Goal: Ask a question

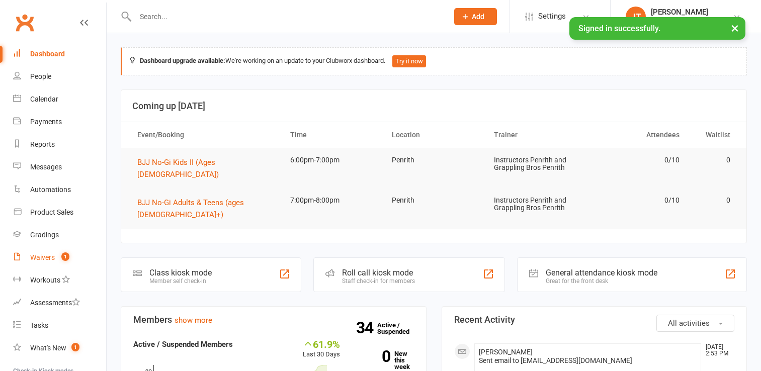
click at [44, 259] on div "Waivers" at bounding box center [42, 258] width 25 height 8
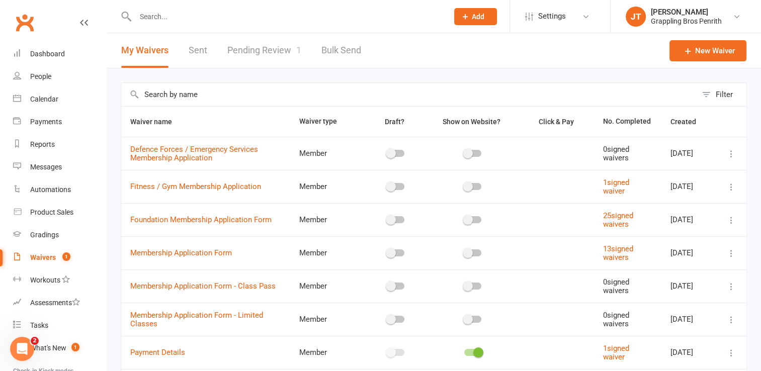
click at [760, 135] on div "Filter Waiver name Waiver type Draft? Show on Website? Click & Pay No. Complete…" at bounding box center [434, 283] width 655 height 431
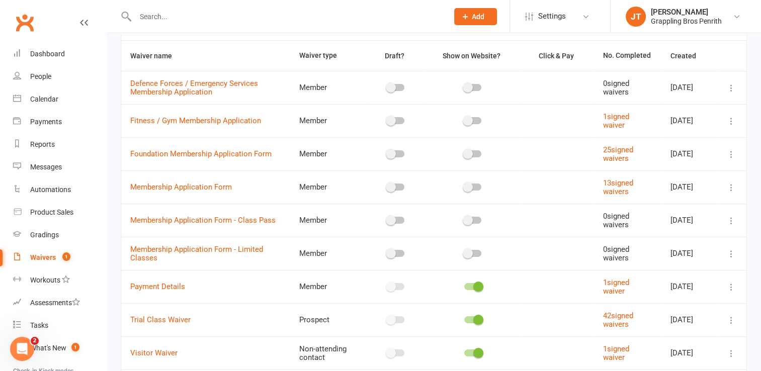
scroll to position [64, 0]
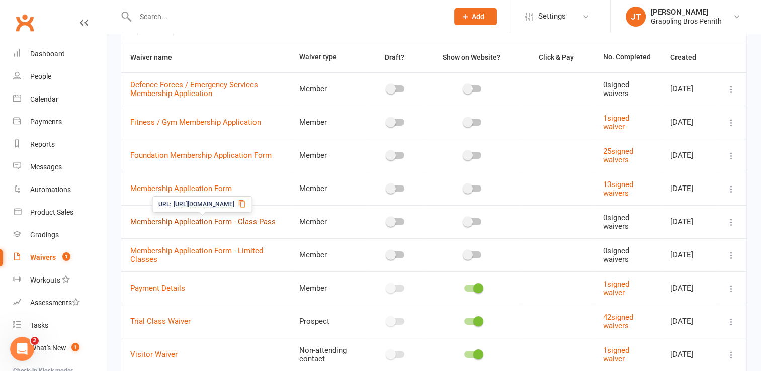
click at [217, 219] on link "Membership Application Form - Class Pass" at bounding box center [202, 221] width 145 height 9
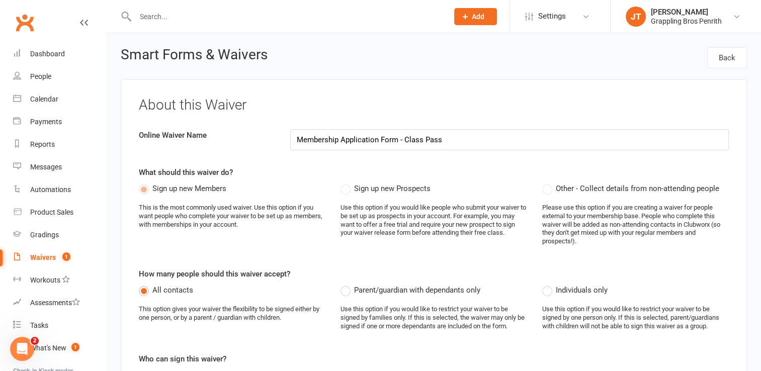
select select "applies_to_all_signees"
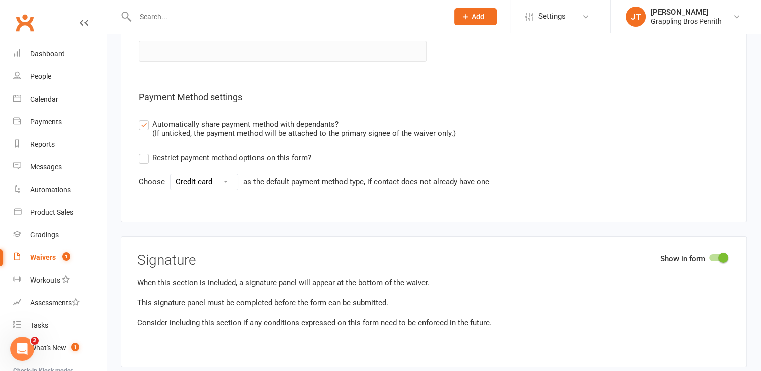
scroll to position [3404, 0]
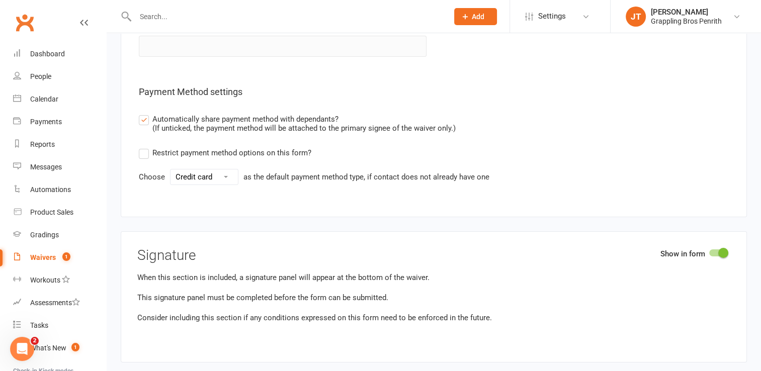
click at [224, 170] on select "Credit card Bank account" at bounding box center [204, 177] width 67 height 15
click at [300, 170] on div "Show in form Payment Authority Type Credit Card Card Number Expiry Date MM YYYY…" at bounding box center [434, 46] width 626 height 343
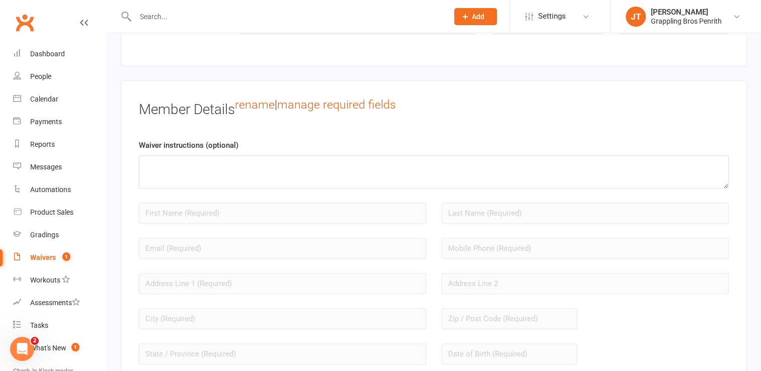
scroll to position [745, 0]
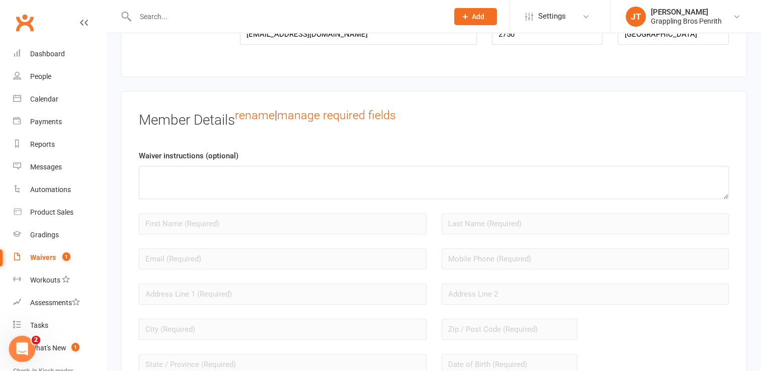
click at [17, 342] on icon "Open Intercom Messenger" at bounding box center [21, 348] width 17 height 17
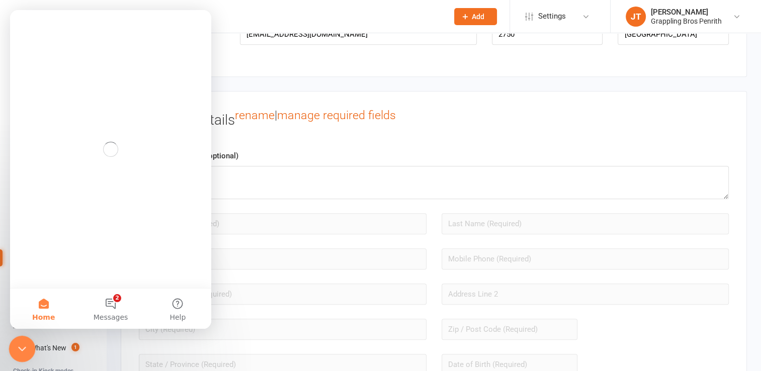
scroll to position [0, 0]
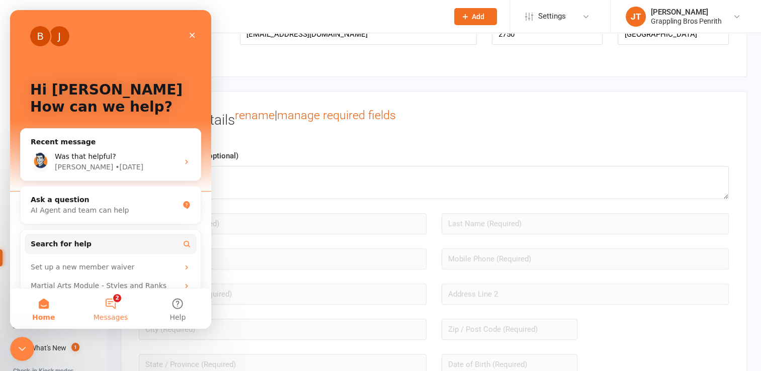
click at [110, 306] on button "2 Messages" at bounding box center [110, 309] width 67 height 40
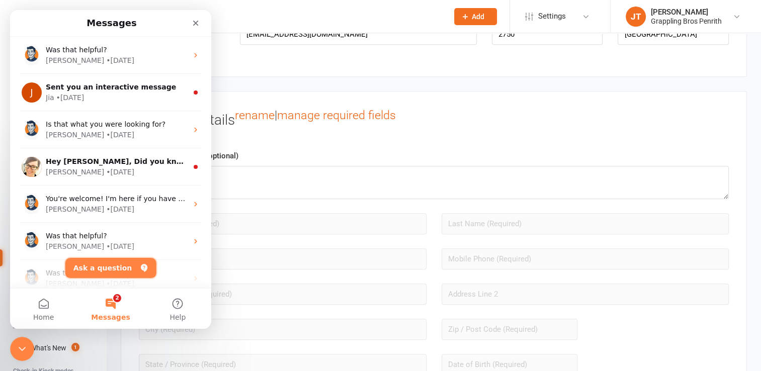
click at [140, 268] on icon "Ask a question" at bounding box center [143, 268] width 7 height 8
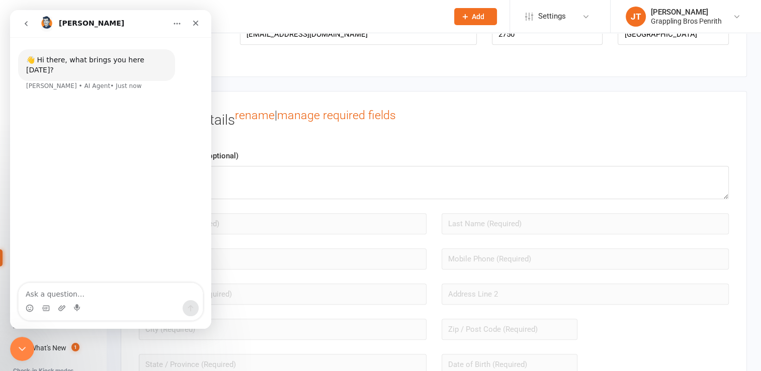
click at [88, 296] on textarea "Ask a question…" at bounding box center [111, 291] width 184 height 17
type textarea "Can cash payment be made for a 10 class pass"
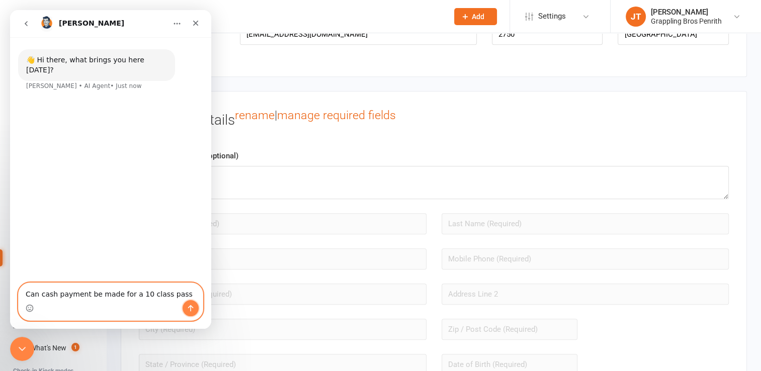
click at [186, 309] on button "Send a message…" at bounding box center [191, 308] width 16 height 16
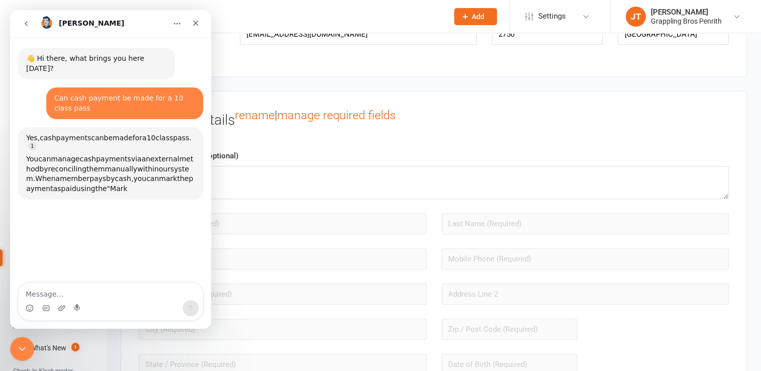
scroll to position [44, 0]
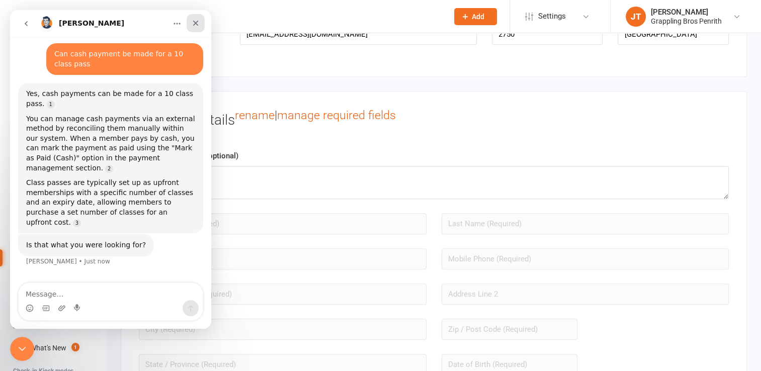
click at [201, 26] on div "Close" at bounding box center [196, 23] width 18 height 18
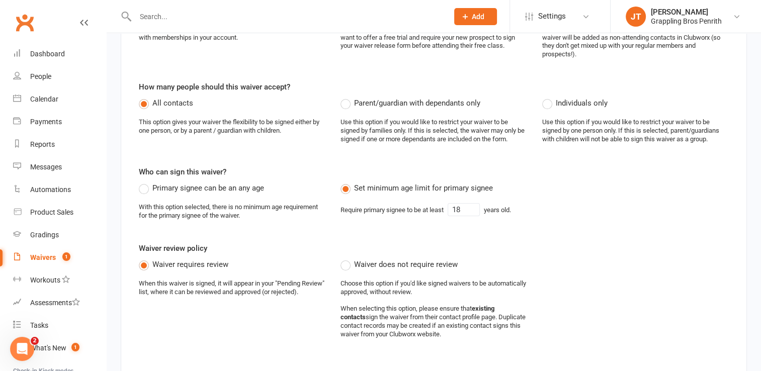
scroll to position [193, 0]
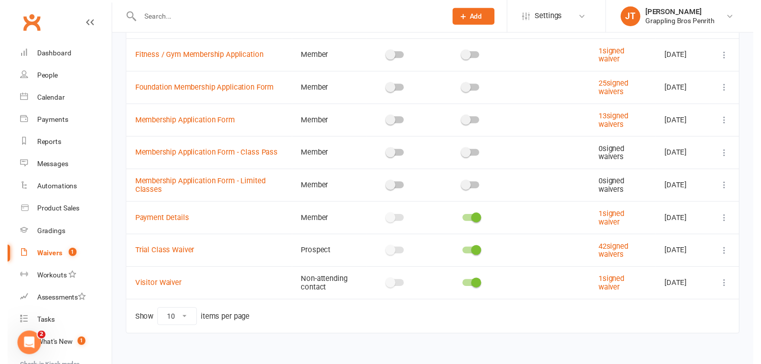
scroll to position [131, 0]
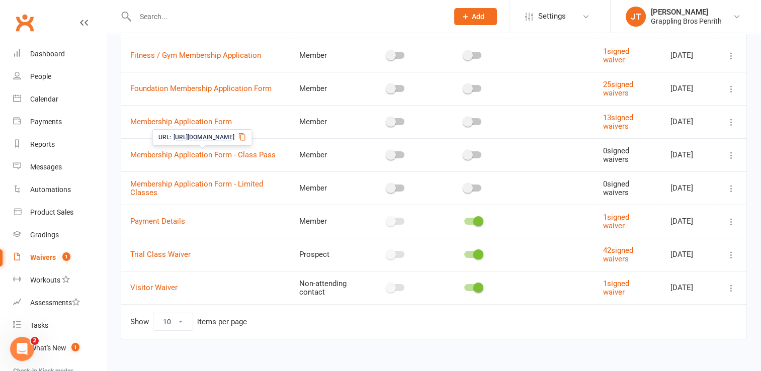
click at [246, 139] on icon at bounding box center [242, 137] width 7 height 8
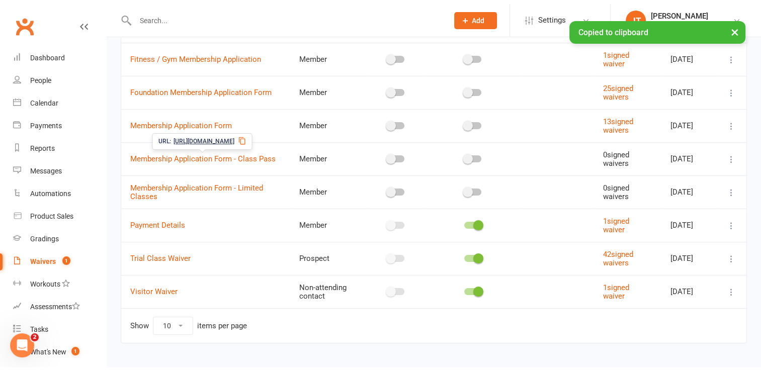
scroll to position [6, 0]
